Goal: Transaction & Acquisition: Purchase product/service

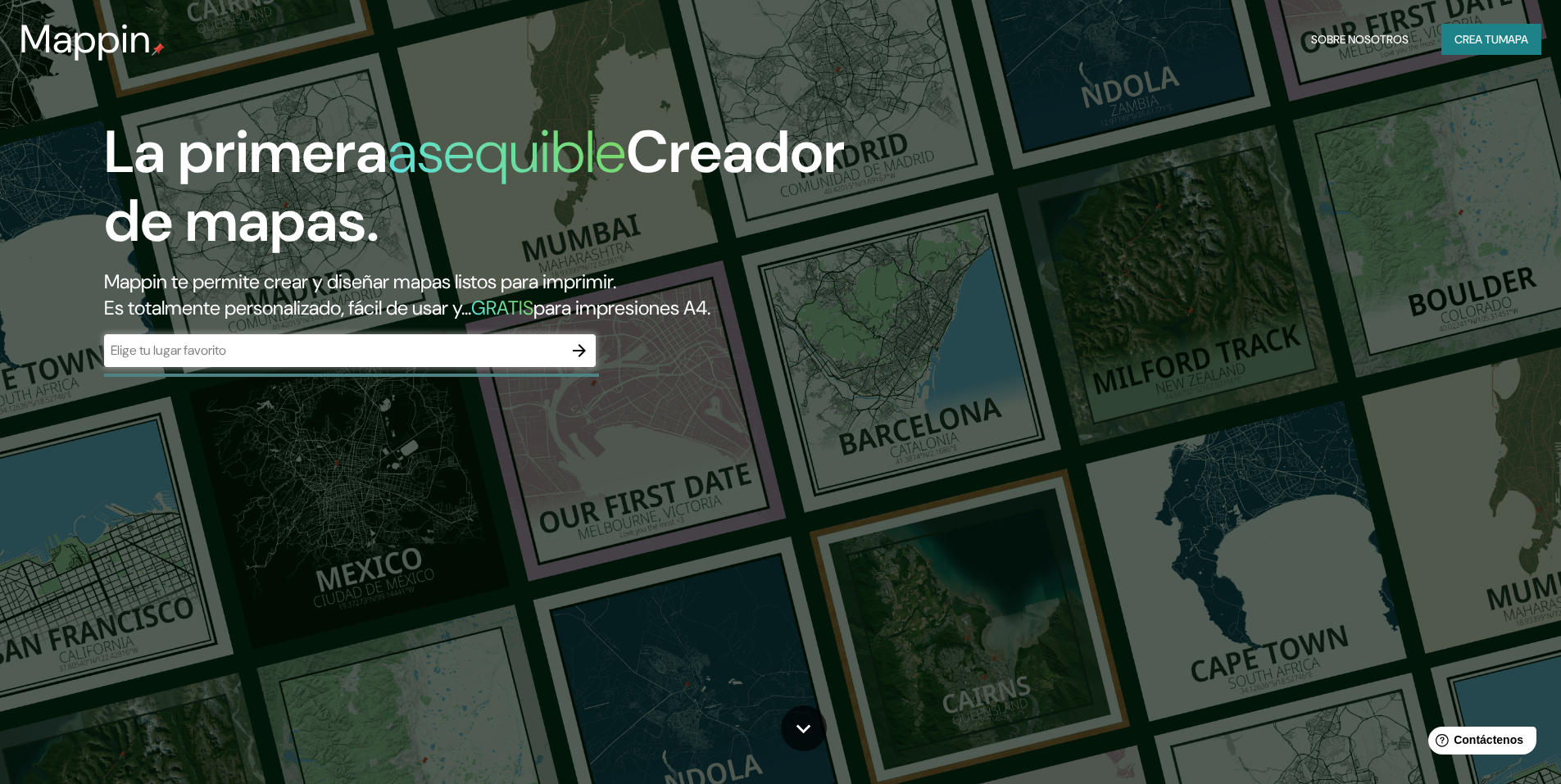
click at [531, 340] on div "​" at bounding box center [349, 350] width 492 height 32
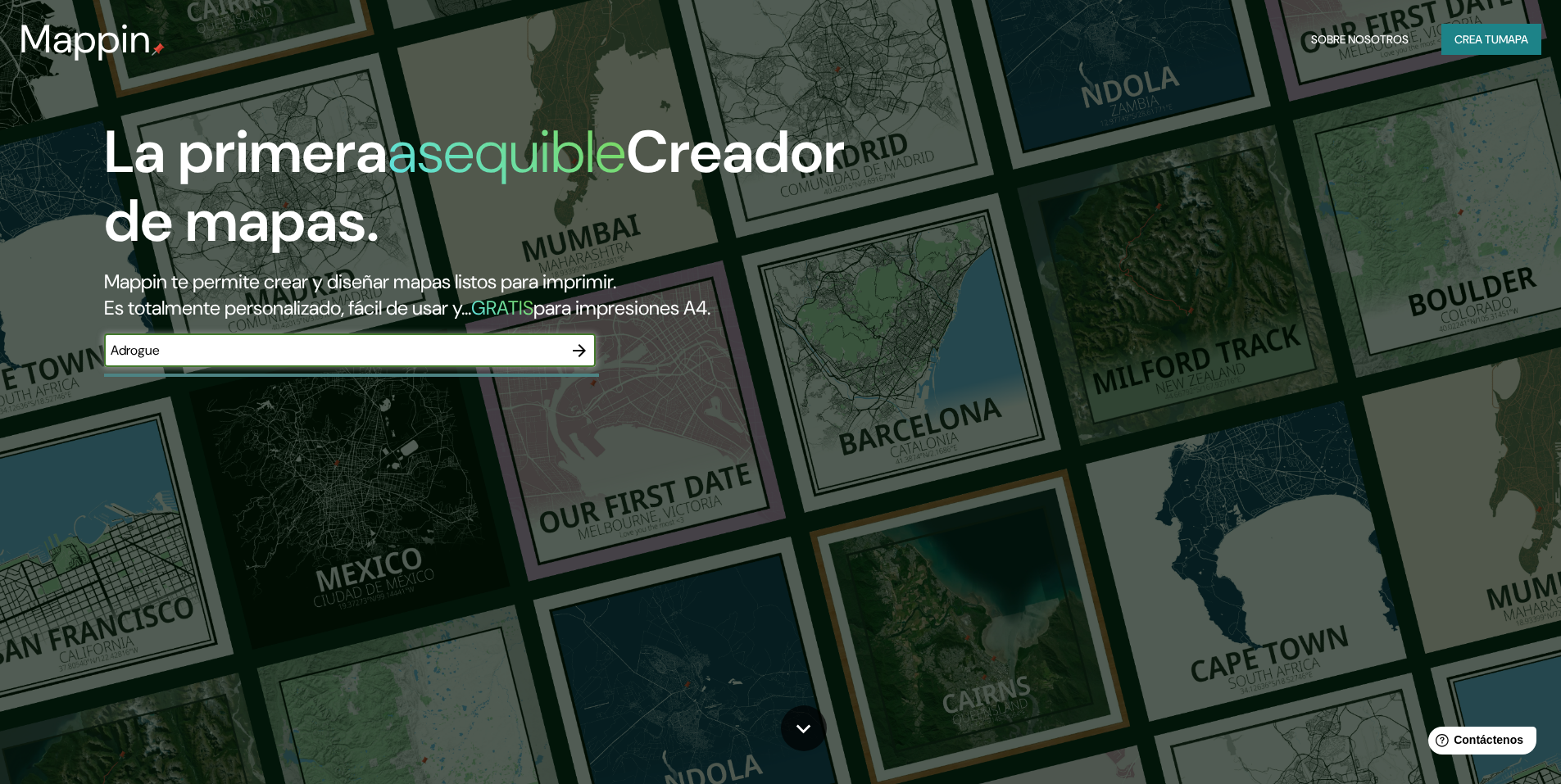
type input "Adrogue"
click at [576, 346] on icon "button" at bounding box center [580, 351] width 20 height 20
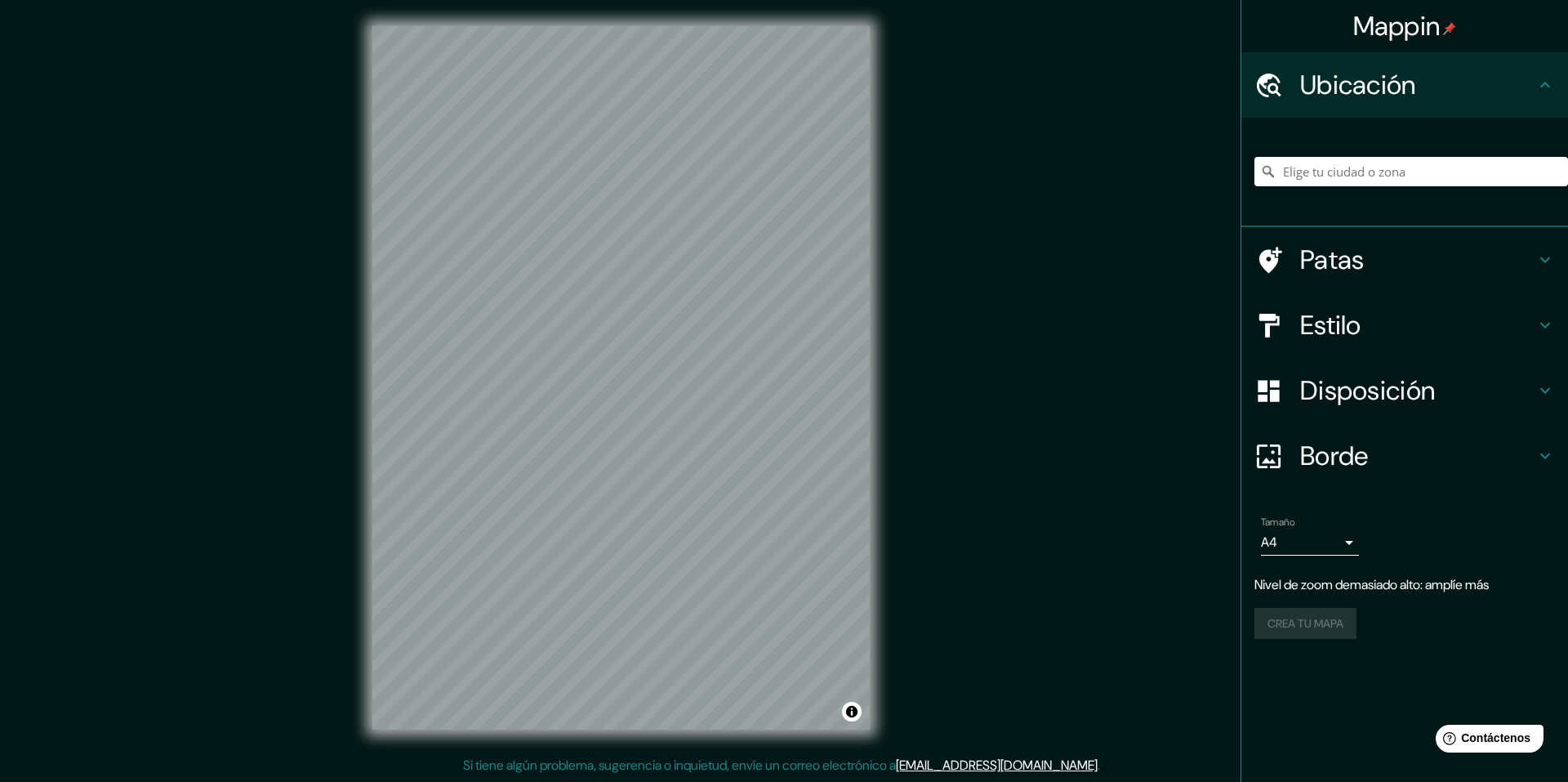
click at [897, 156] on div "Mappin Ubicación Patas Estilo Disposición Borde Elige un borde. Consejo : puede…" at bounding box center [784, 391] width 1568 height 782
click at [643, 17] on div "© Mapbox © OpenStreetMap Improve this map" at bounding box center [621, 377] width 549 height 755
click at [1411, 172] on input "Elige tu ciudad o zona" at bounding box center [1411, 171] width 313 height 29
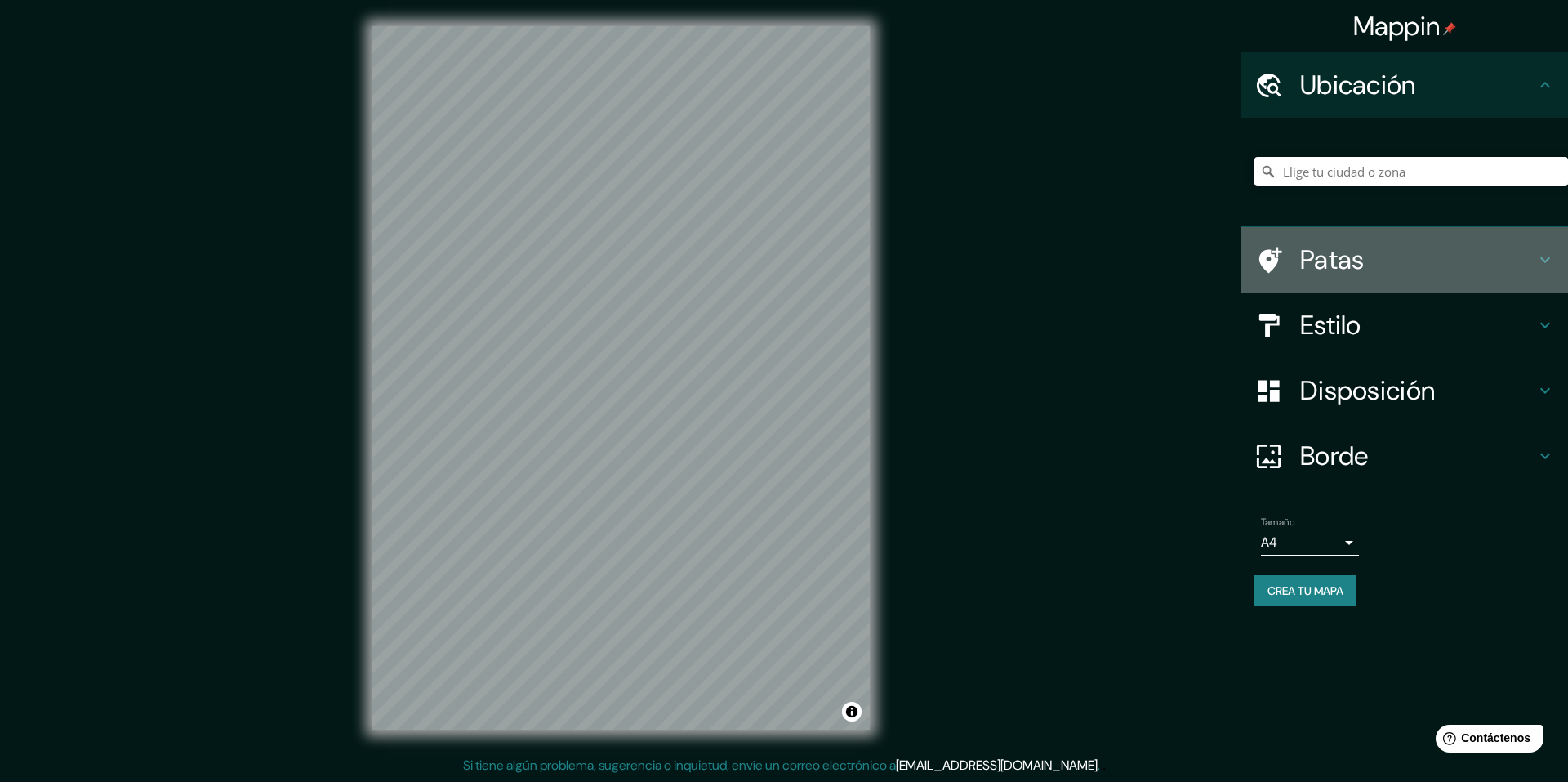
click at [1532, 261] on h4 "Patas" at bounding box center [1417, 260] width 235 height 32
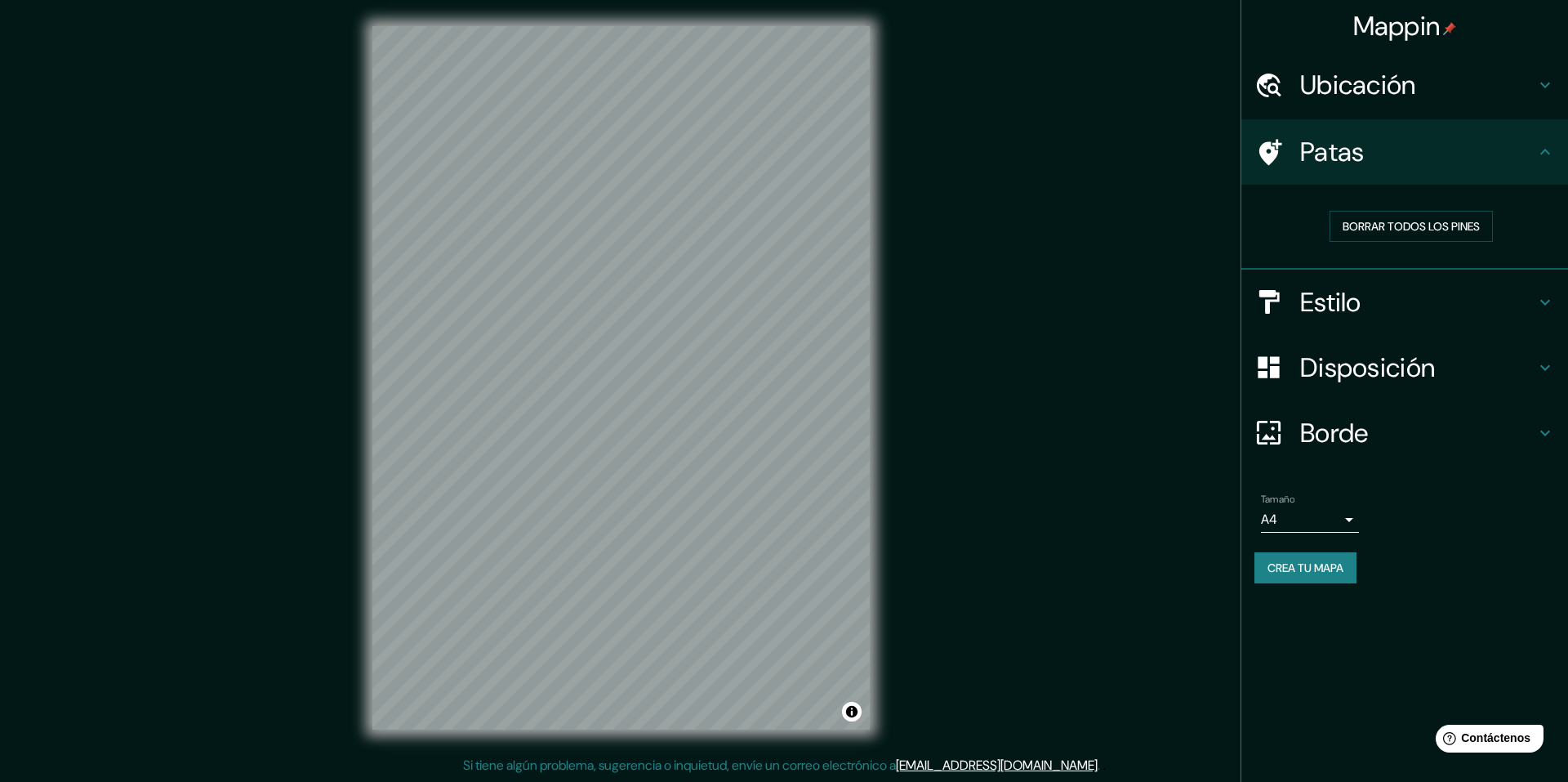
click at [1537, 154] on icon at bounding box center [1545, 152] width 20 height 20
click at [1525, 167] on h4 "Patas" at bounding box center [1417, 152] width 235 height 32
click at [1555, 138] on div "Patas" at bounding box center [1405, 152] width 327 height 66
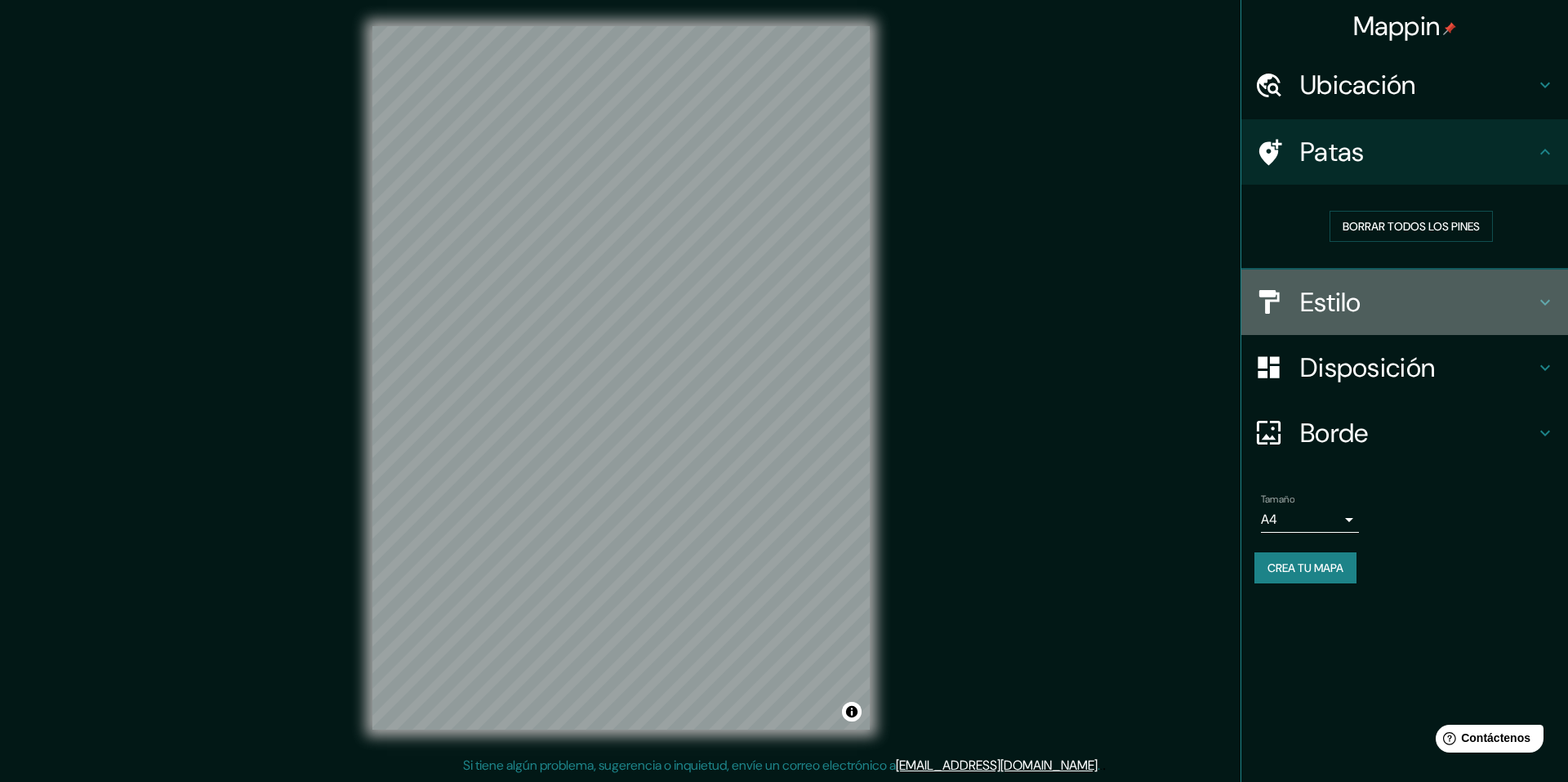
click at [1488, 315] on h4 "Estilo" at bounding box center [1417, 302] width 235 height 32
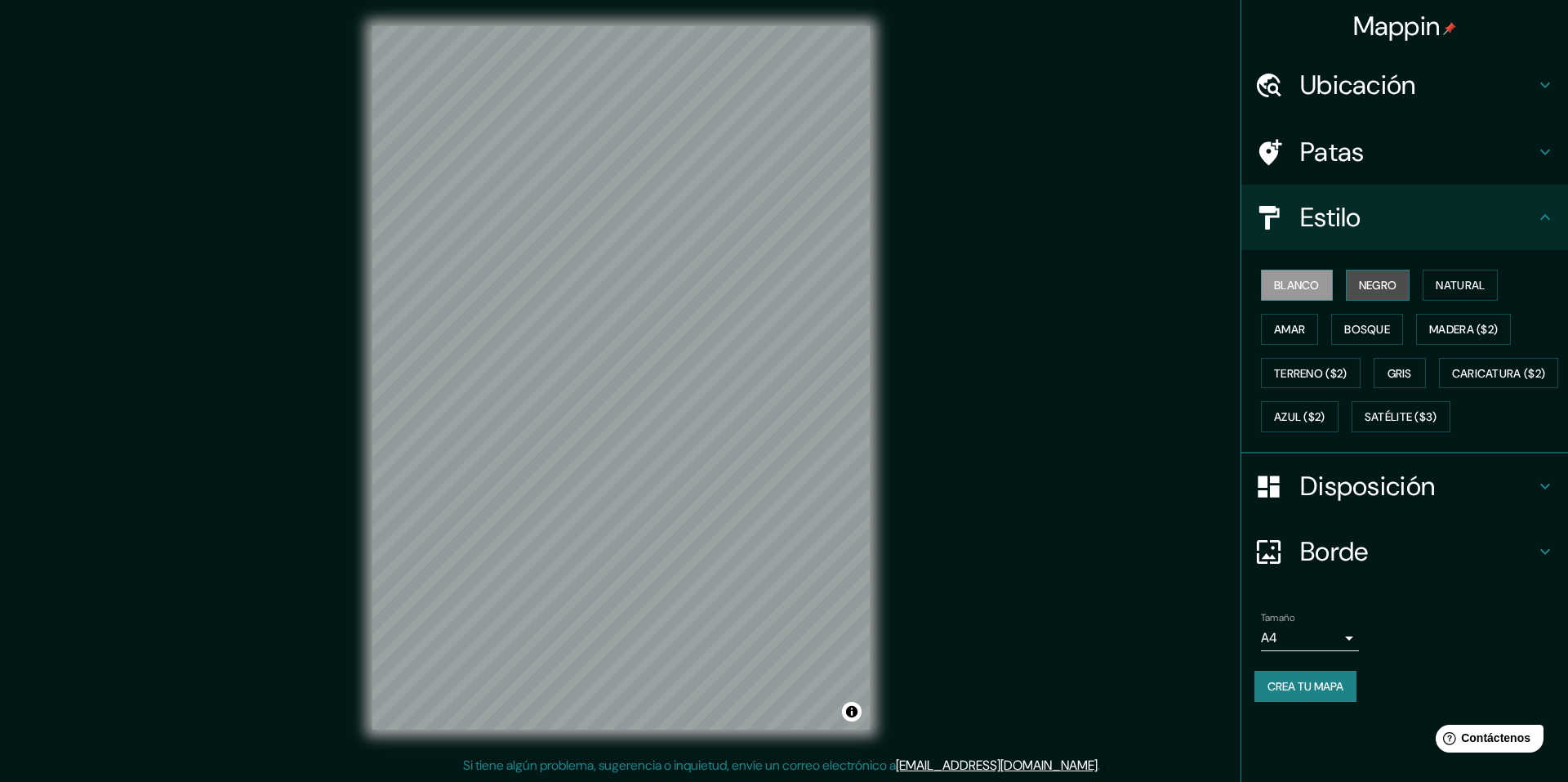
click at [1370, 283] on font "Negro" at bounding box center [1377, 285] width 38 height 15
click at [1445, 283] on font "Natural" at bounding box center [1459, 285] width 49 height 15
click at [1298, 333] on font "Amar" at bounding box center [1289, 329] width 31 height 15
click at [1368, 323] on font "Bosque" at bounding box center [1367, 329] width 46 height 15
click at [1394, 371] on font "Gris" at bounding box center [1400, 373] width 25 height 15
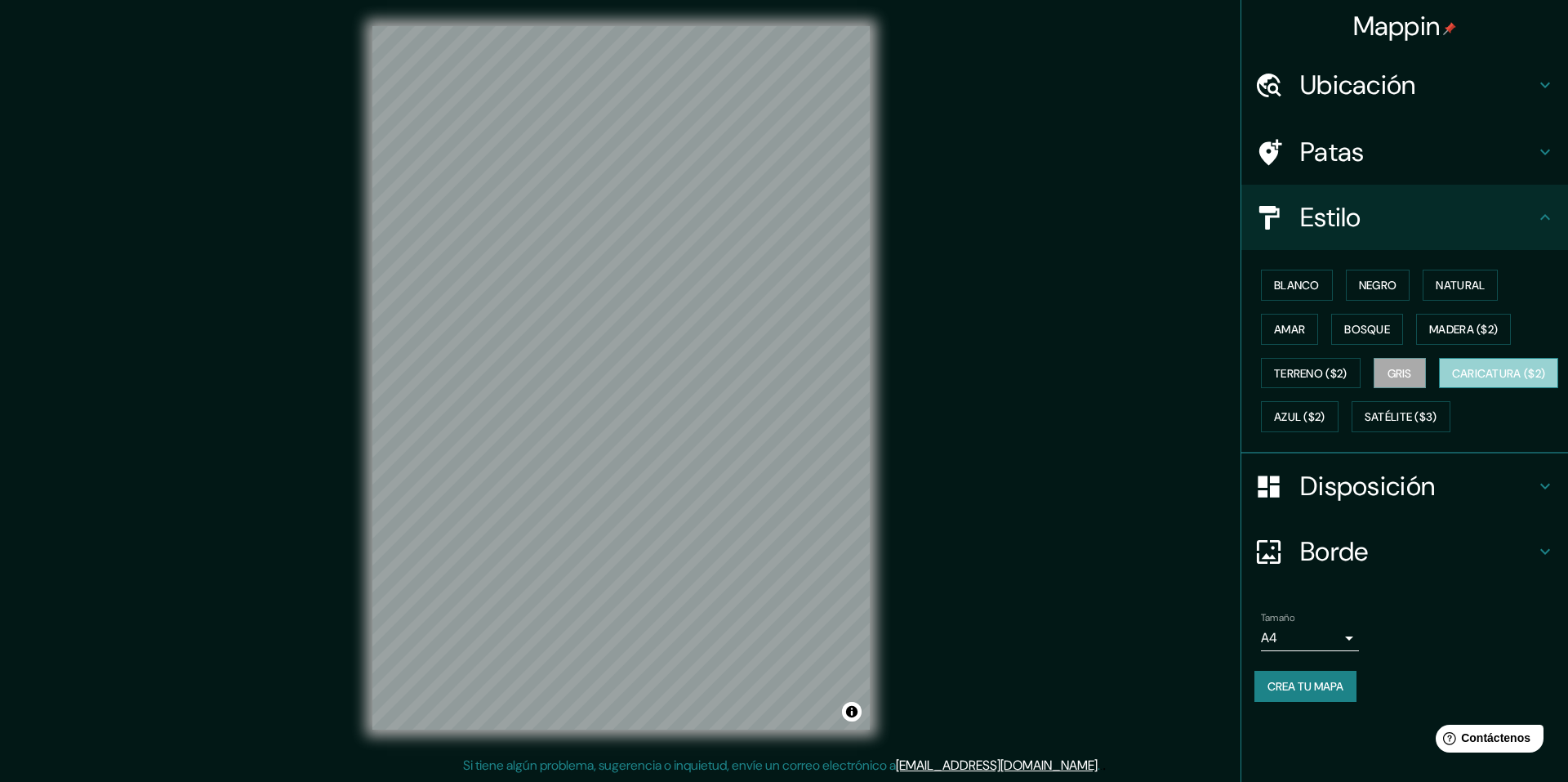
click at [1452, 384] on font "Caricatura ($2)" at bounding box center [1498, 373] width 94 height 22
click at [1416, 359] on button "Gris" at bounding box center [1399, 373] width 52 height 31
click at [1364, 425] on font "Satélite ($3)" at bounding box center [1401, 418] width 73 height 15
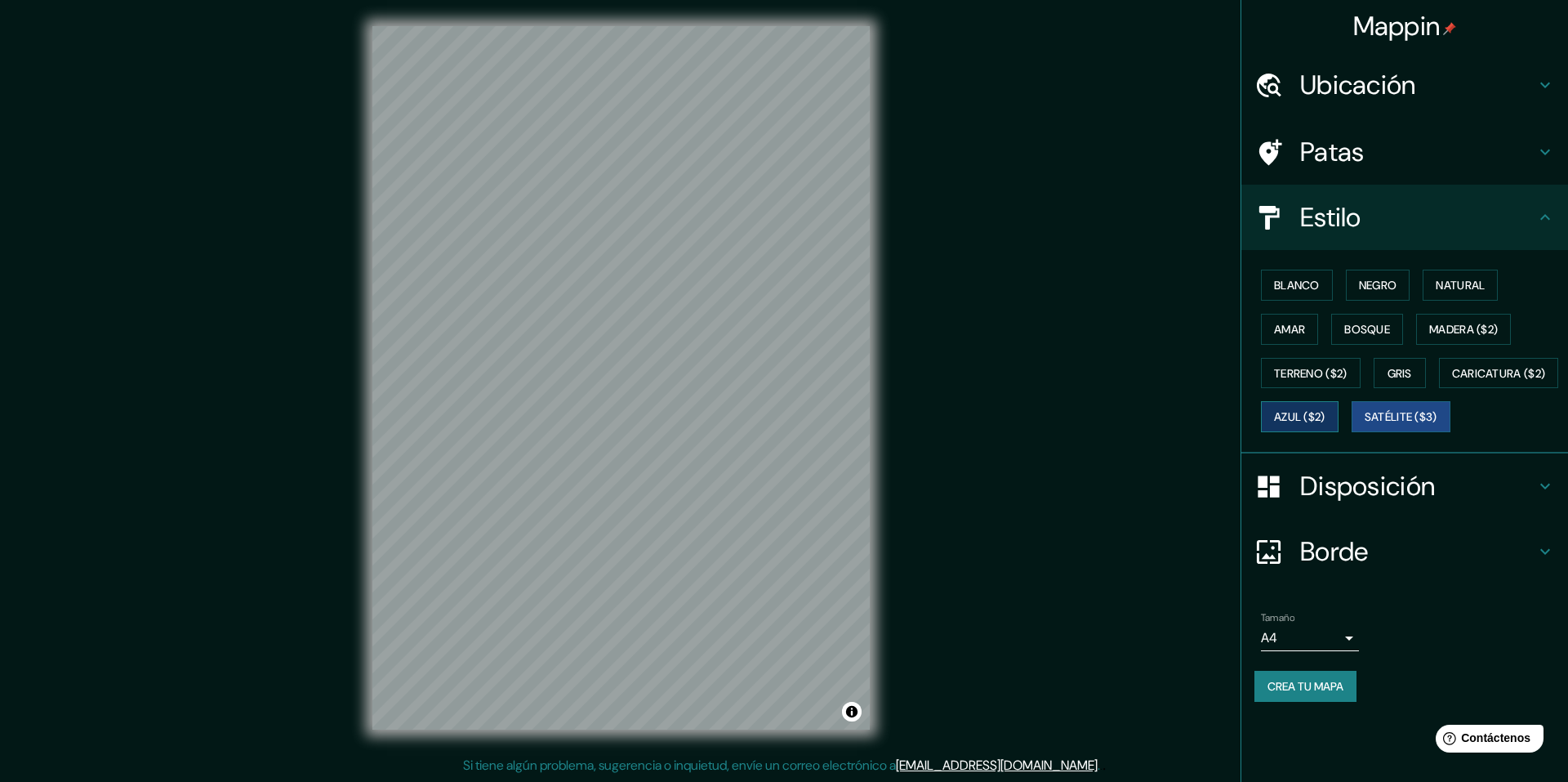
click at [1325, 421] on font "Azul ($2)" at bounding box center [1299, 418] width 51 height 15
click at [1400, 367] on font "Gris" at bounding box center [1400, 373] width 25 height 15
click at [1396, 289] on font "Negro" at bounding box center [1377, 285] width 38 height 15
click at [1445, 277] on font "Natural" at bounding box center [1459, 285] width 49 height 22
click at [1396, 376] on font "Gris" at bounding box center [1400, 373] width 25 height 15
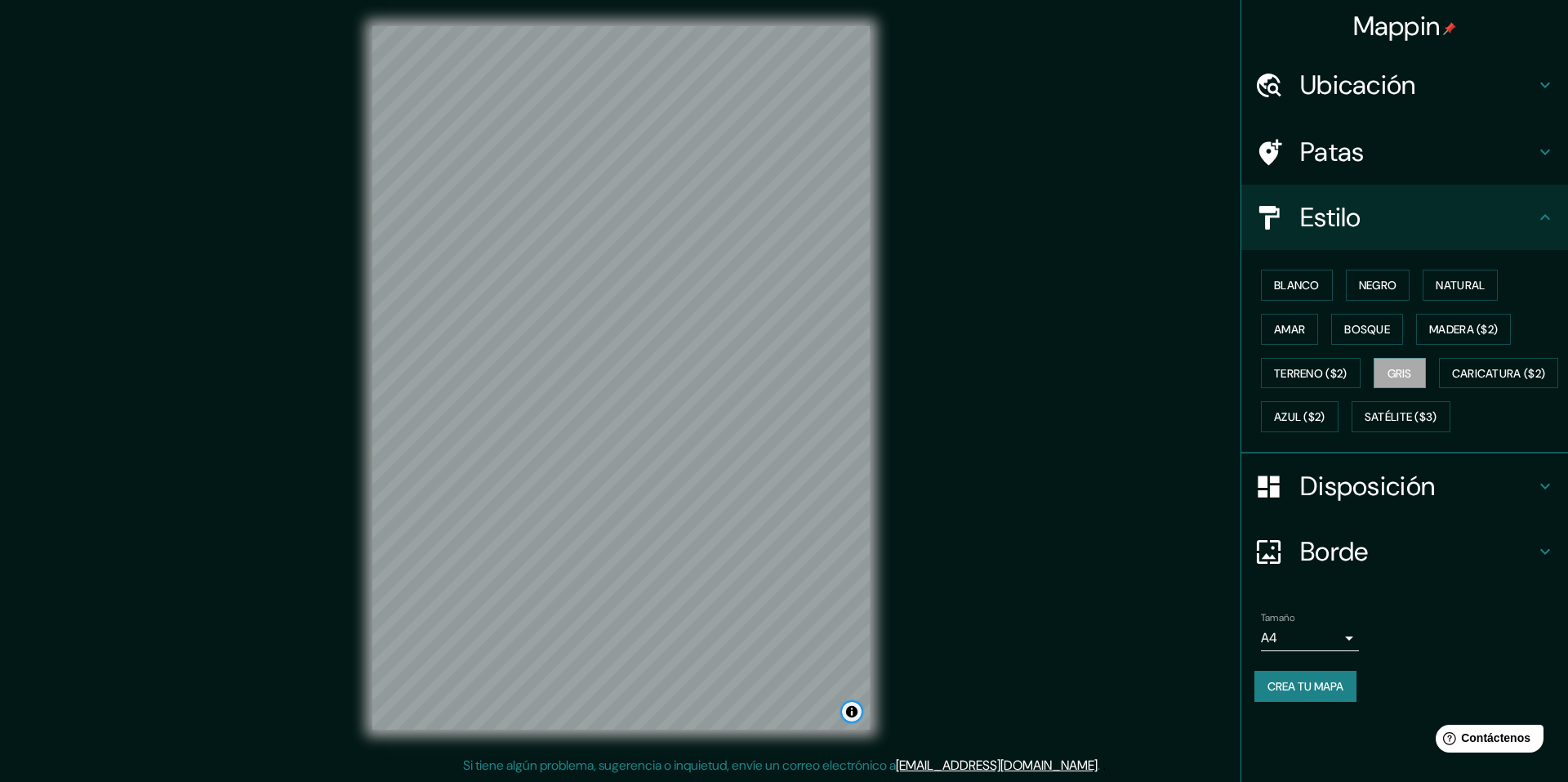
click at [852, 707] on button "Activar o desactivar atribución" at bounding box center [852, 712] width 20 height 20
click at [809, 713] on font "Mejorar este mapa" at bounding box center [794, 712] width 85 height 12
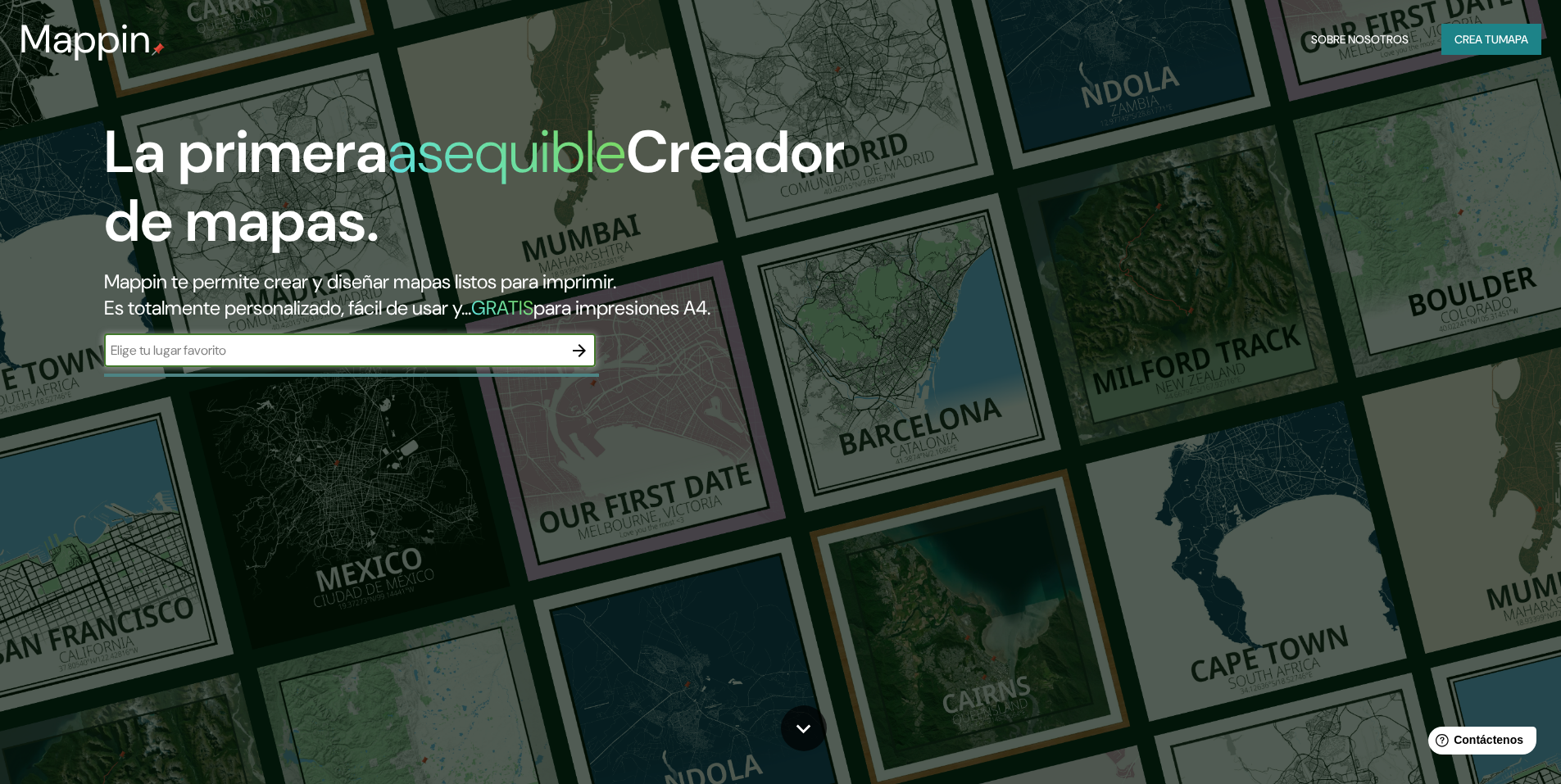
click at [1499, 31] on font "mapa" at bounding box center [1513, 39] width 29 height 22
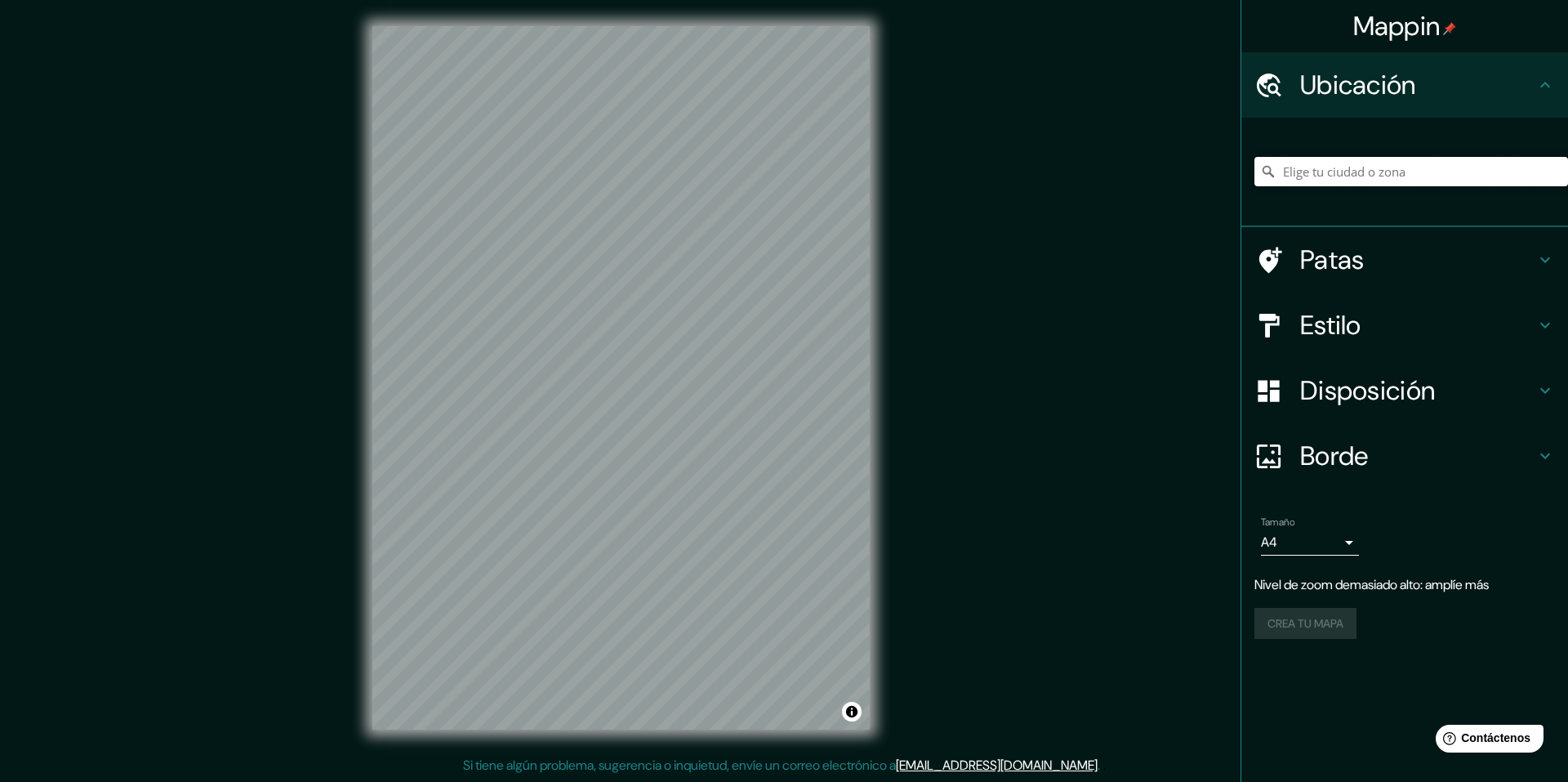
click at [1400, 168] on input "Elige tu ciudad o zona" at bounding box center [1411, 171] width 313 height 29
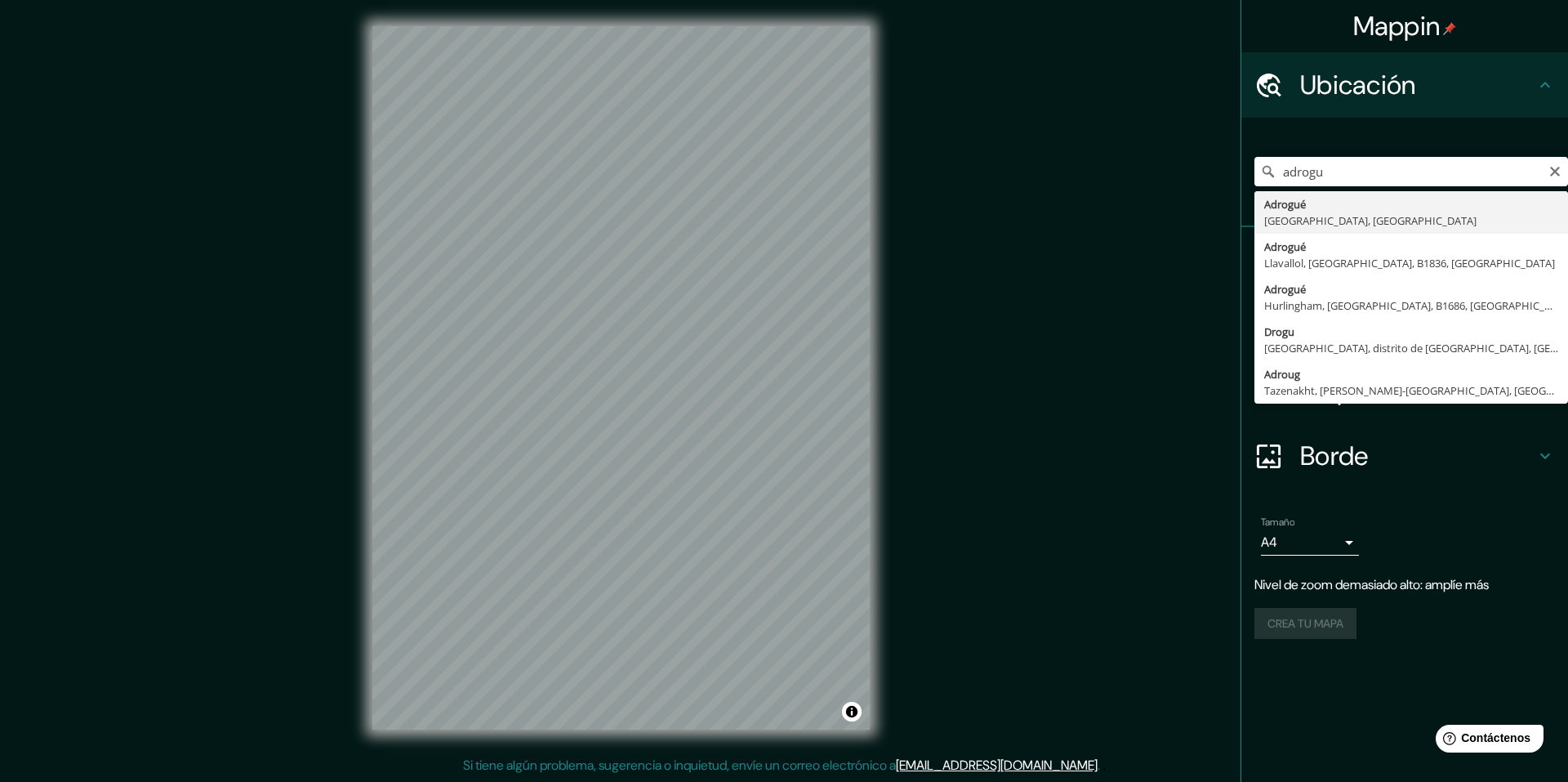
type input "Adrogue, [GEOGRAPHIC_DATA], [GEOGRAPHIC_DATA]"
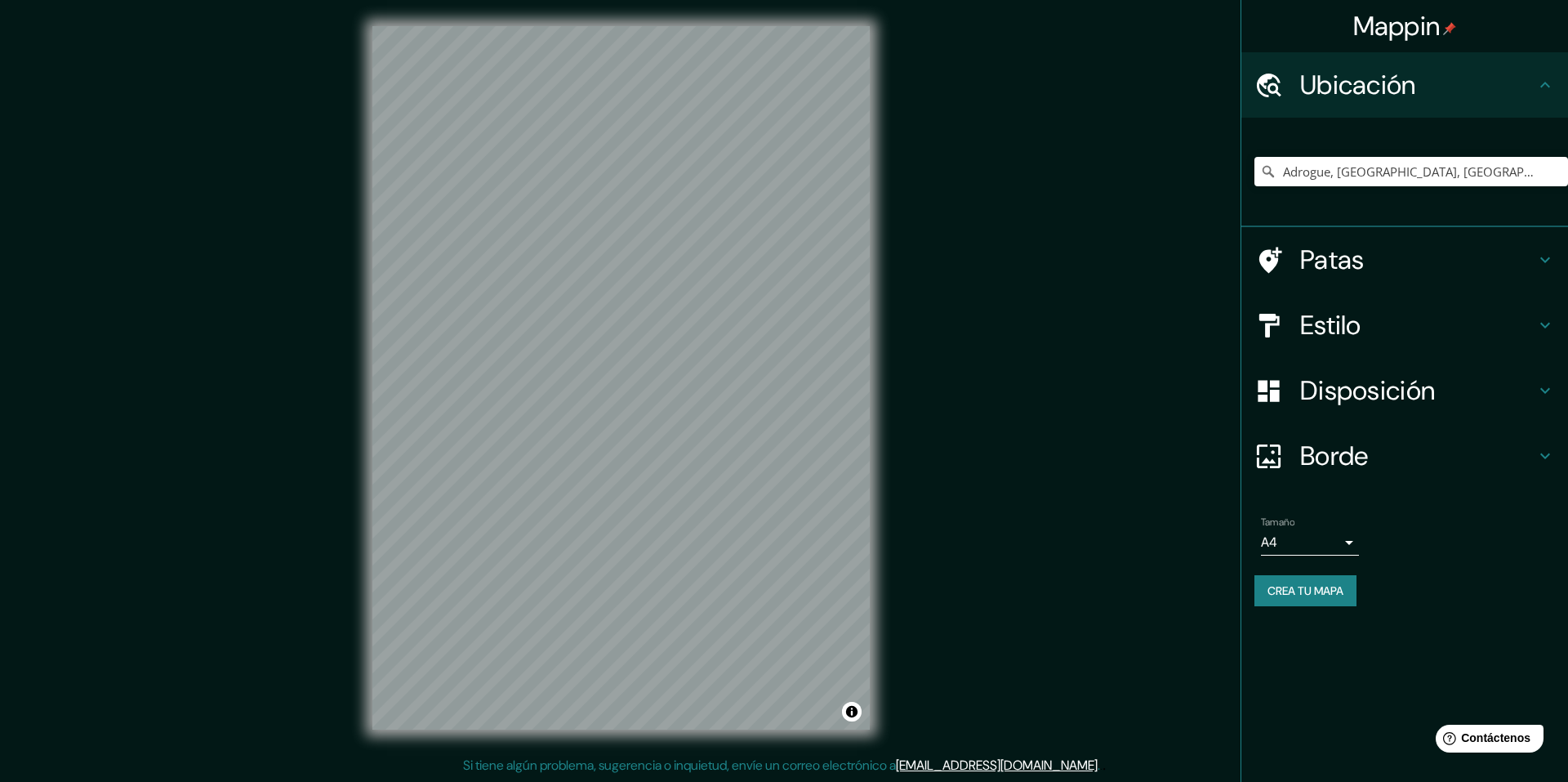
click at [1358, 335] on font "Estilo" at bounding box center [1330, 324] width 61 height 34
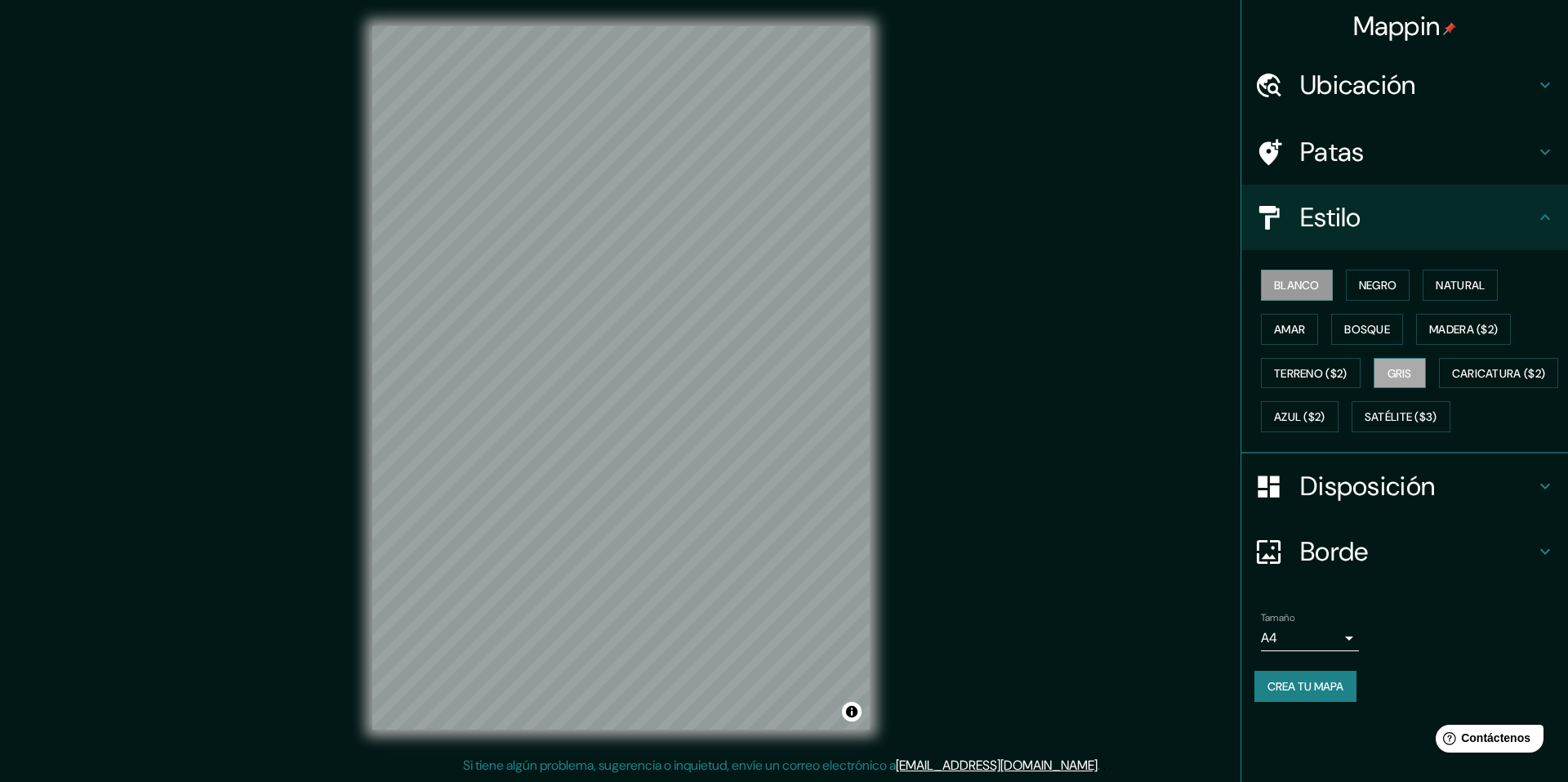
click at [1405, 371] on font "Gris" at bounding box center [1400, 373] width 25 height 15
